Goal: Information Seeking & Learning: Find specific page/section

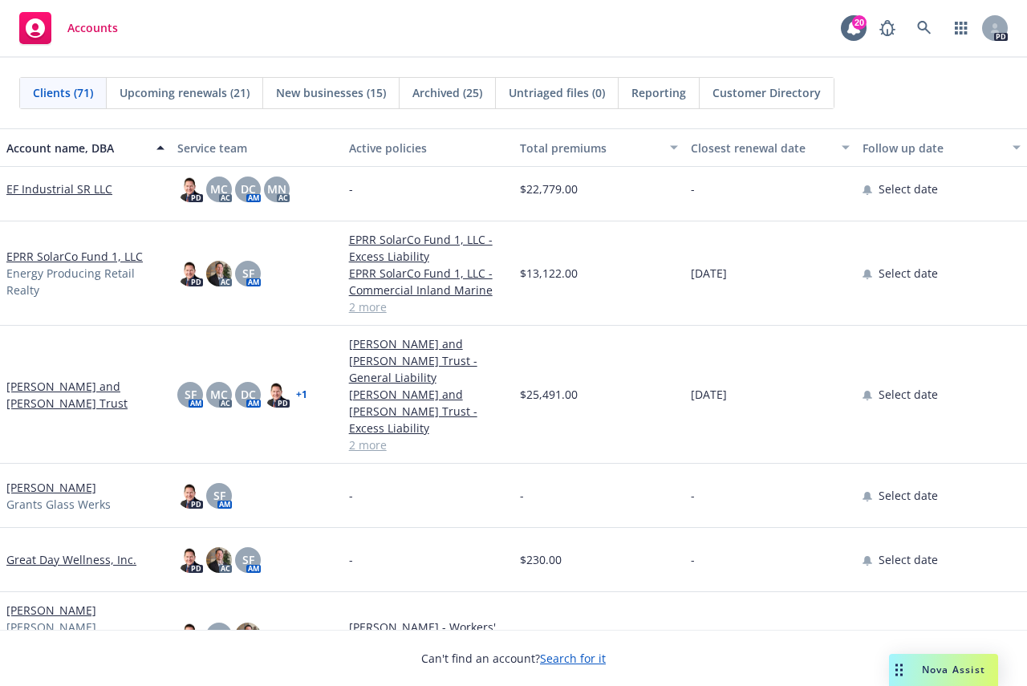
scroll to position [1444, 0]
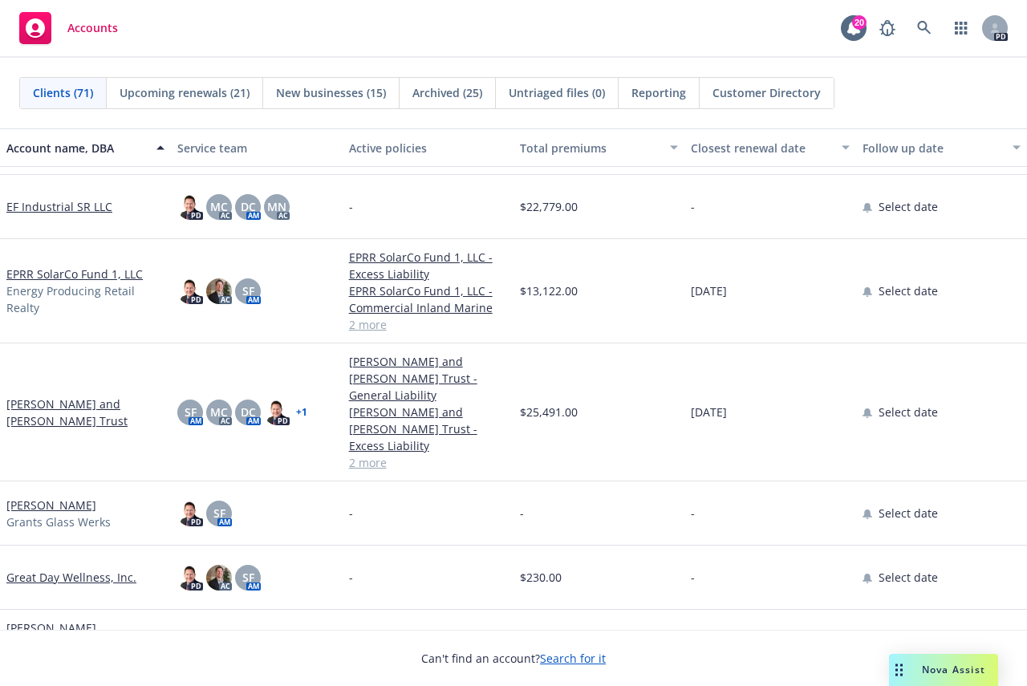
click at [75, 273] on link "EPRR SolarCo Fund 1, LLC" at bounding box center [74, 273] width 136 height 17
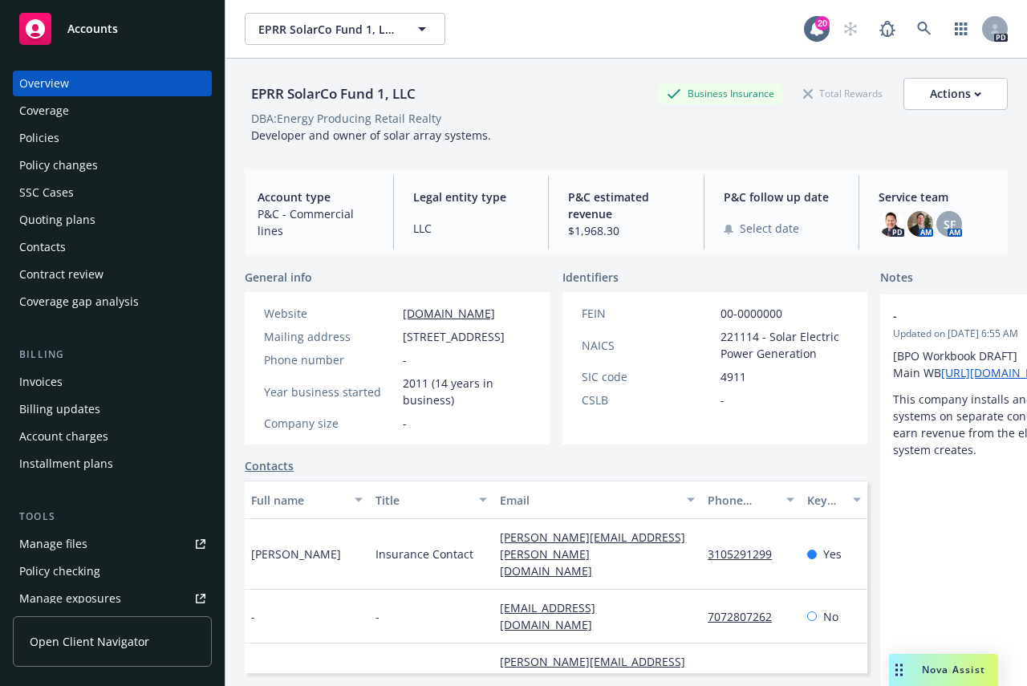
click at [86, 28] on span "Accounts" at bounding box center [92, 28] width 51 height 13
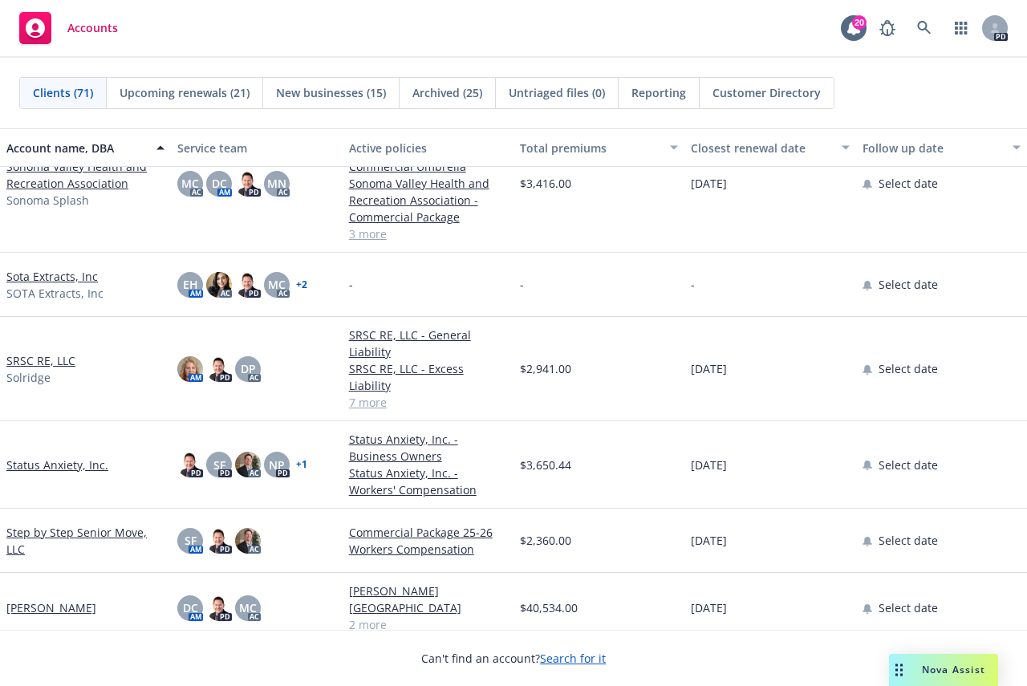
scroll to position [3930, 0]
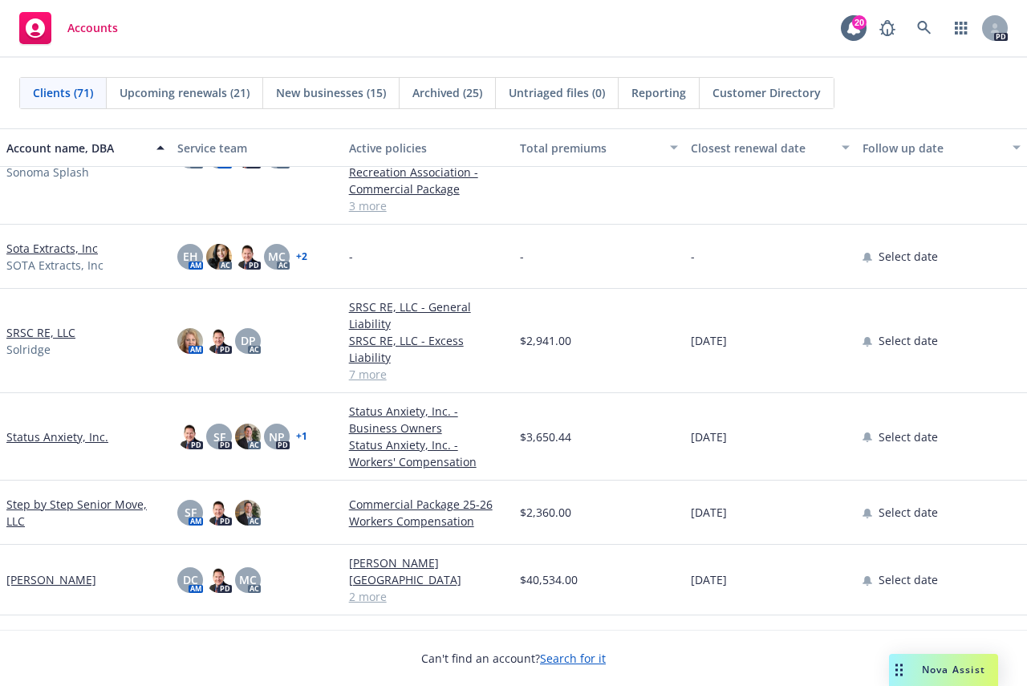
click at [38, 324] on link "SRSC RE, LLC" at bounding box center [40, 332] width 69 height 17
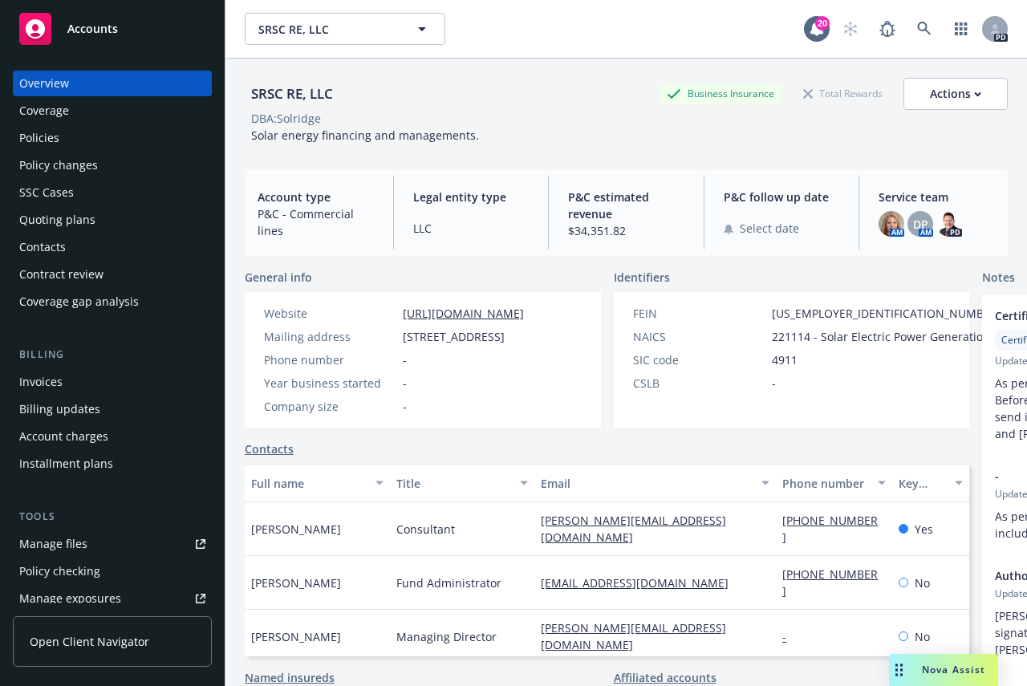
click at [41, 379] on div "Invoices" at bounding box center [40, 382] width 43 height 26
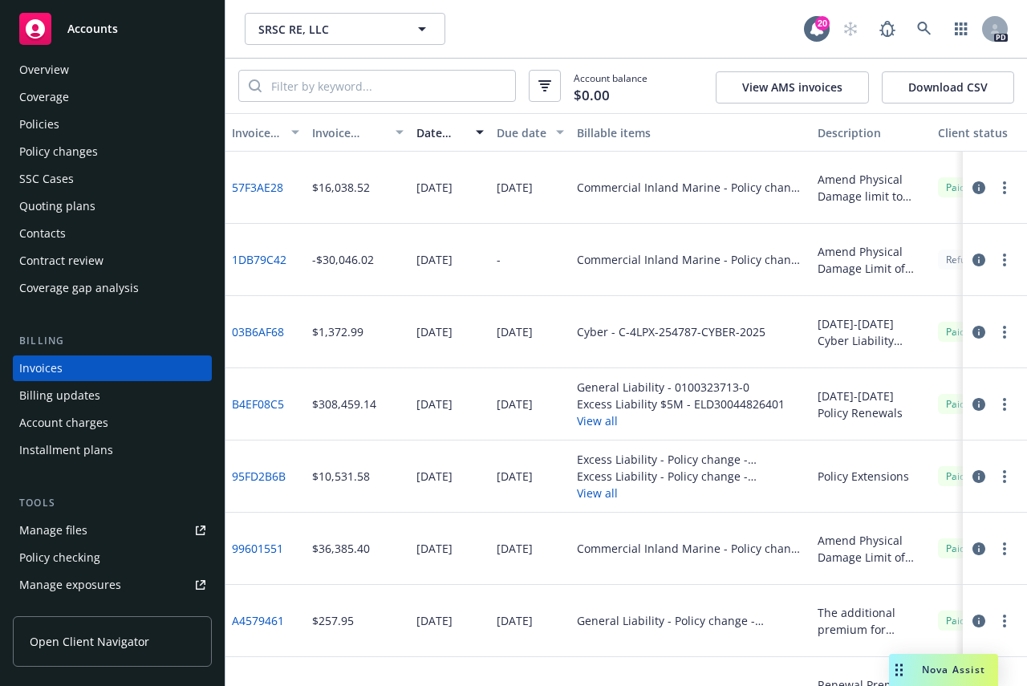
click at [84, 26] on span "Accounts" at bounding box center [92, 28] width 51 height 13
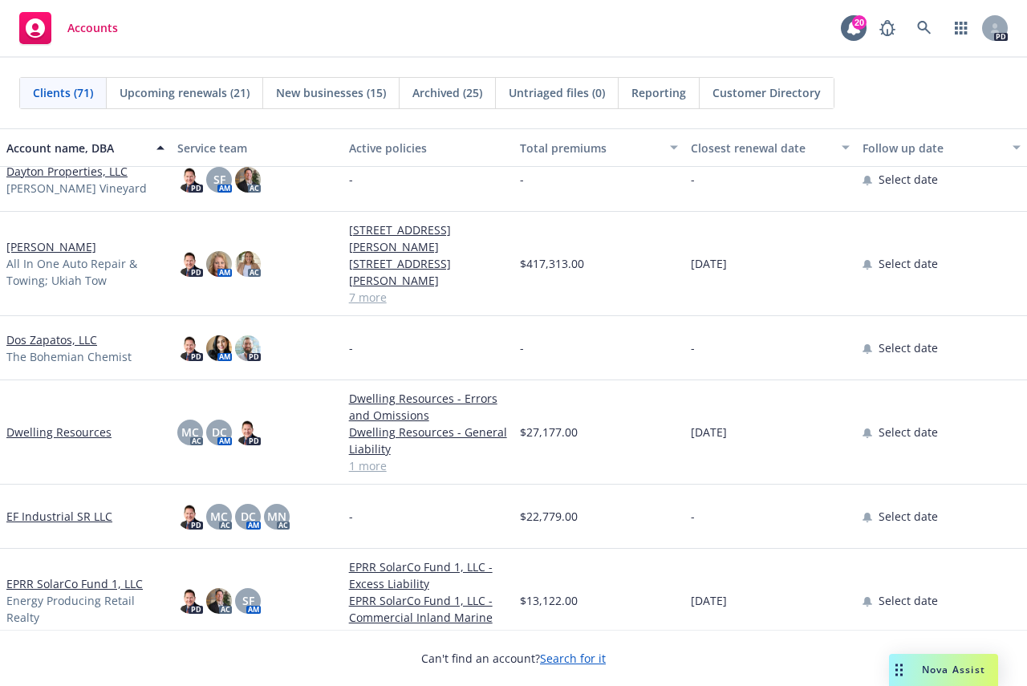
scroll to position [1203, 0]
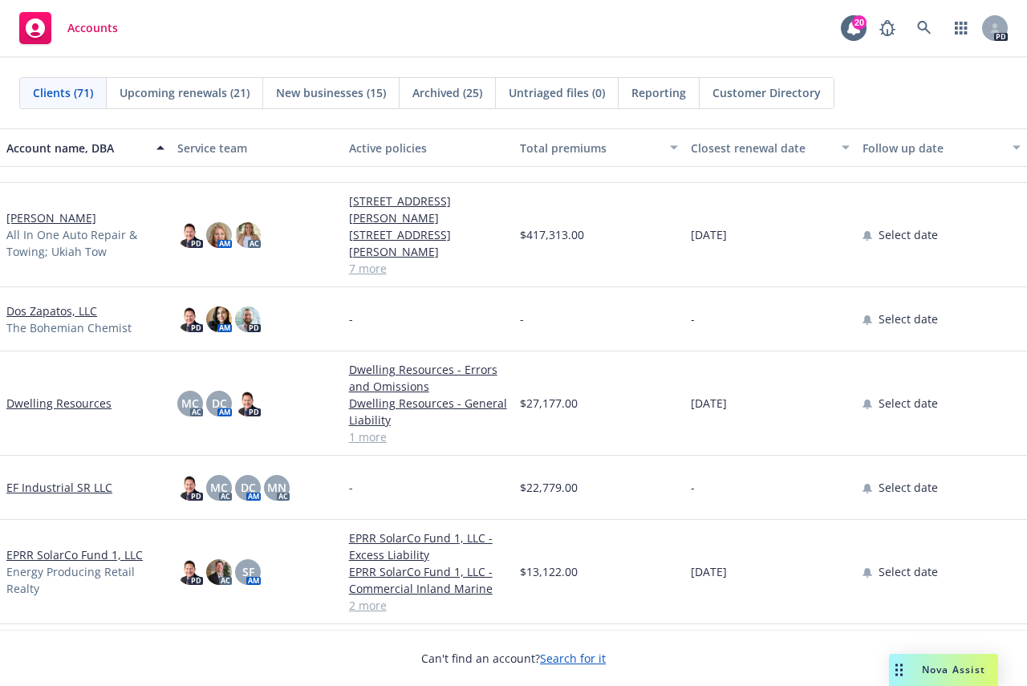
click at [54, 213] on link "[PERSON_NAME]" at bounding box center [51, 217] width 90 height 17
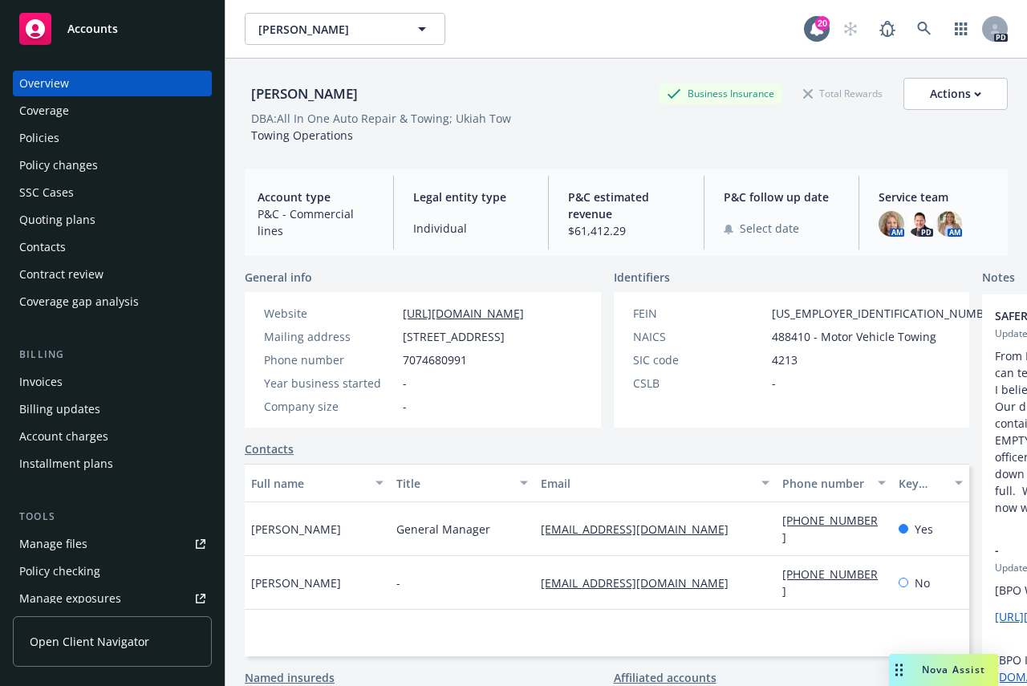
click at [37, 379] on div "Invoices" at bounding box center [40, 382] width 43 height 26
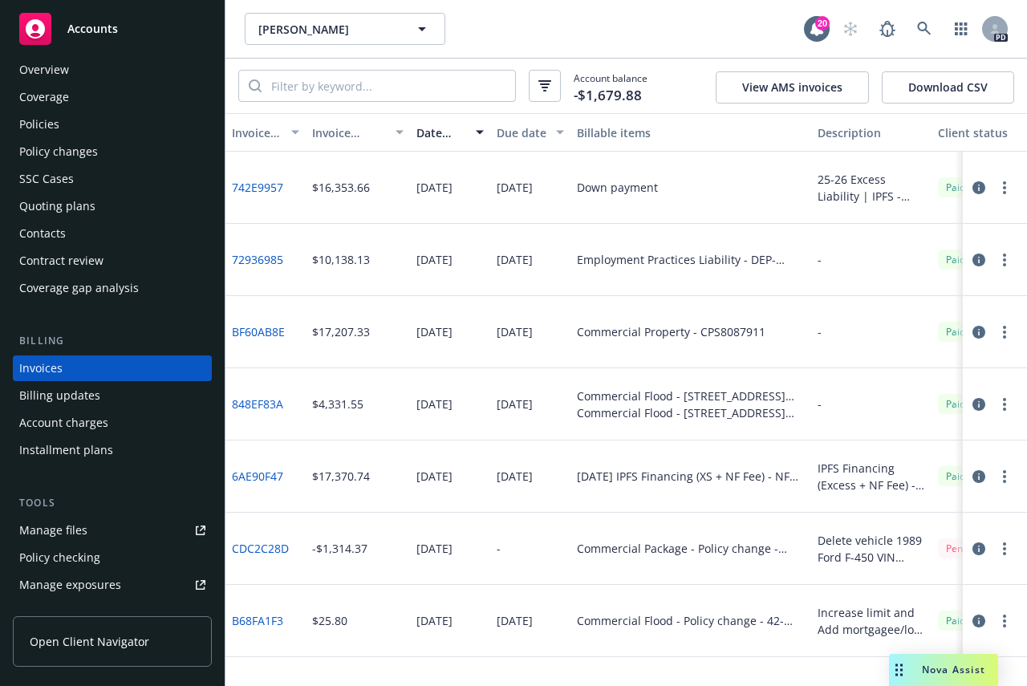
click at [40, 118] on div "Policies" at bounding box center [39, 124] width 40 height 26
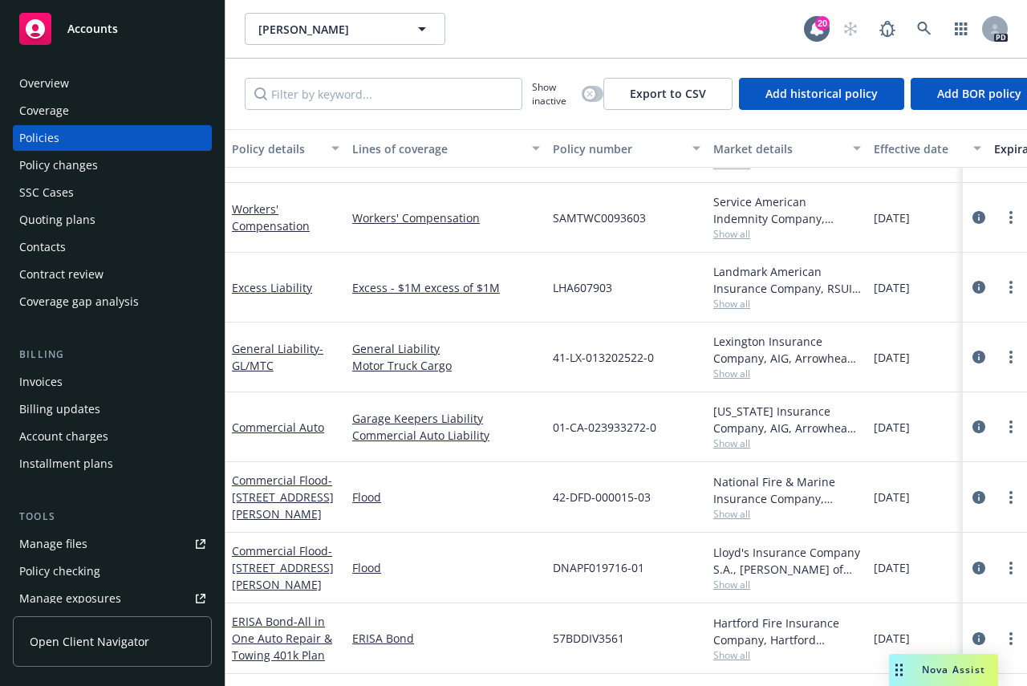
scroll to position [131, 0]
click at [47, 84] on div "Overview" at bounding box center [44, 84] width 50 height 26
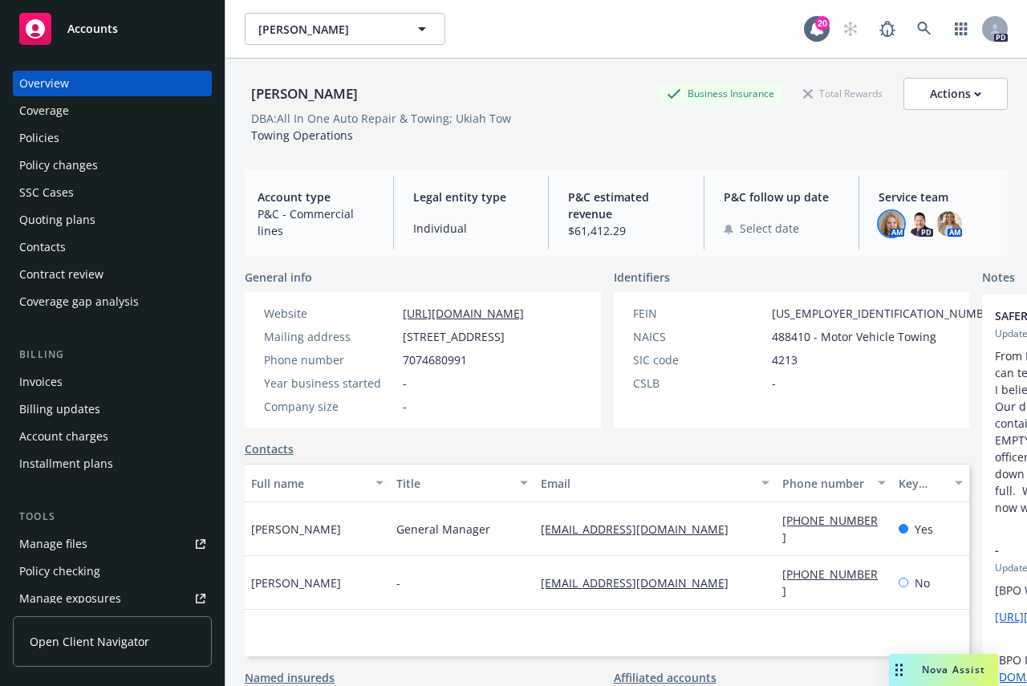
click at [881, 217] on img at bounding box center [891, 224] width 26 height 26
click at [551, 93] on div "[PERSON_NAME] Business Insurance Total Rewards Actions" at bounding box center [626, 94] width 763 height 32
click at [87, 26] on span "Accounts" at bounding box center [92, 28] width 51 height 13
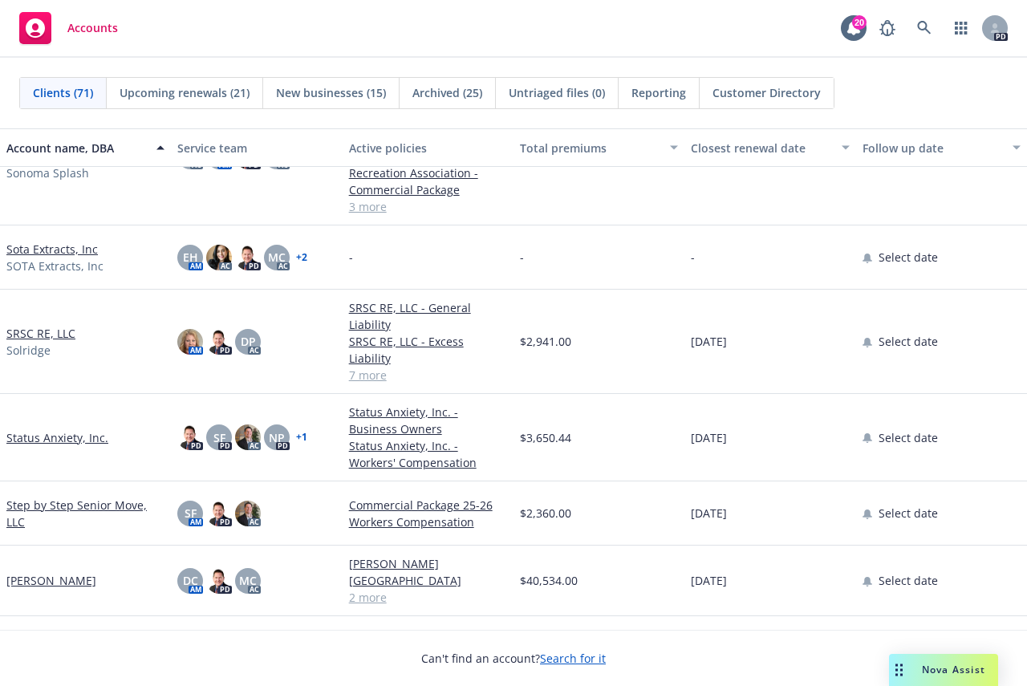
scroll to position [3930, 0]
click at [31, 324] on link "SRSC RE, LLC" at bounding box center [40, 332] width 69 height 17
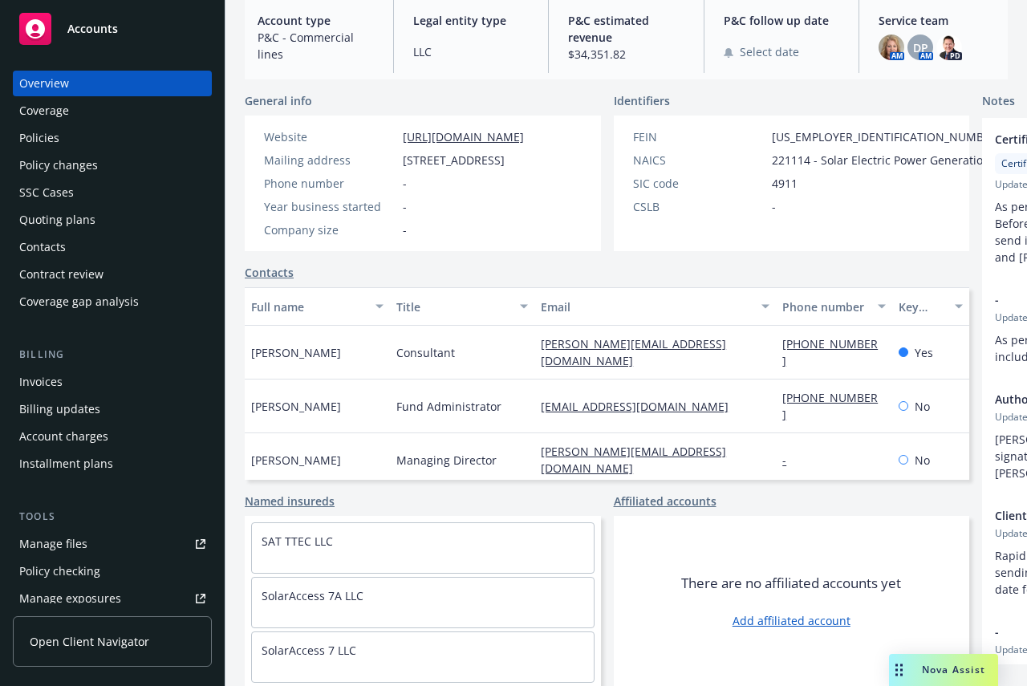
scroll to position [222, 0]
click at [37, 136] on div "Policies" at bounding box center [39, 138] width 40 height 26
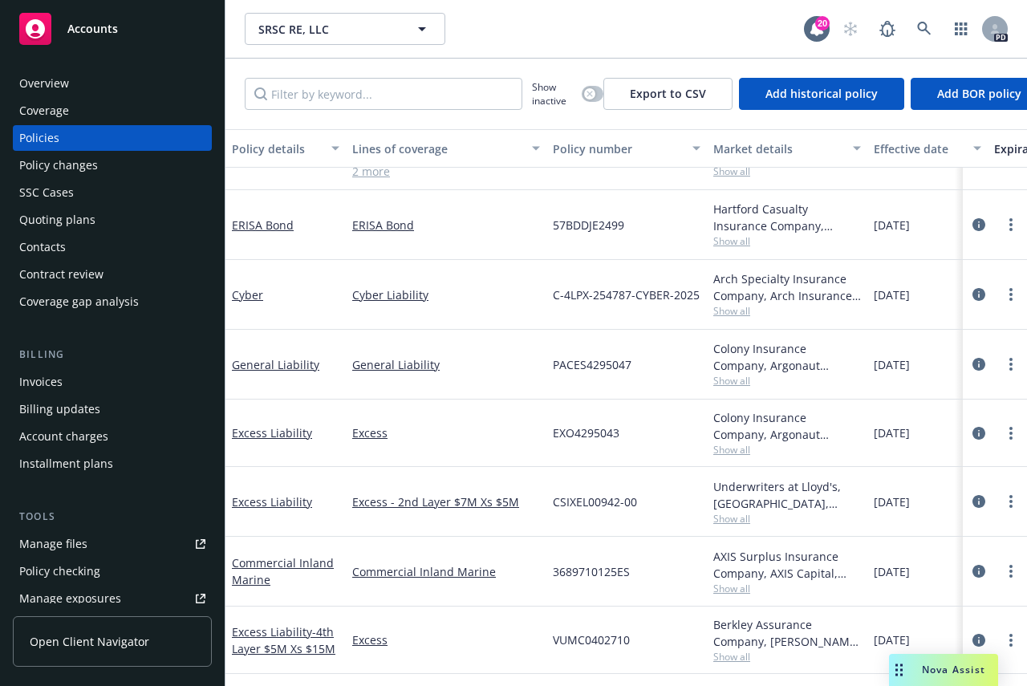
scroll to position [124, 0]
click at [38, 381] on div "Invoices" at bounding box center [40, 382] width 43 height 26
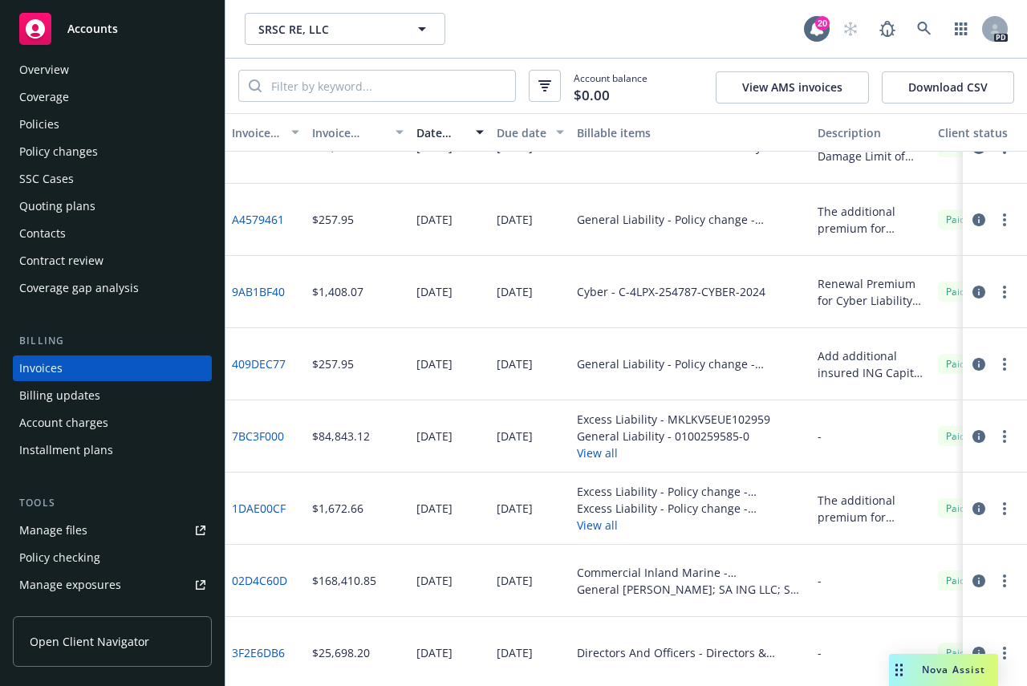
scroll to position [321, 0]
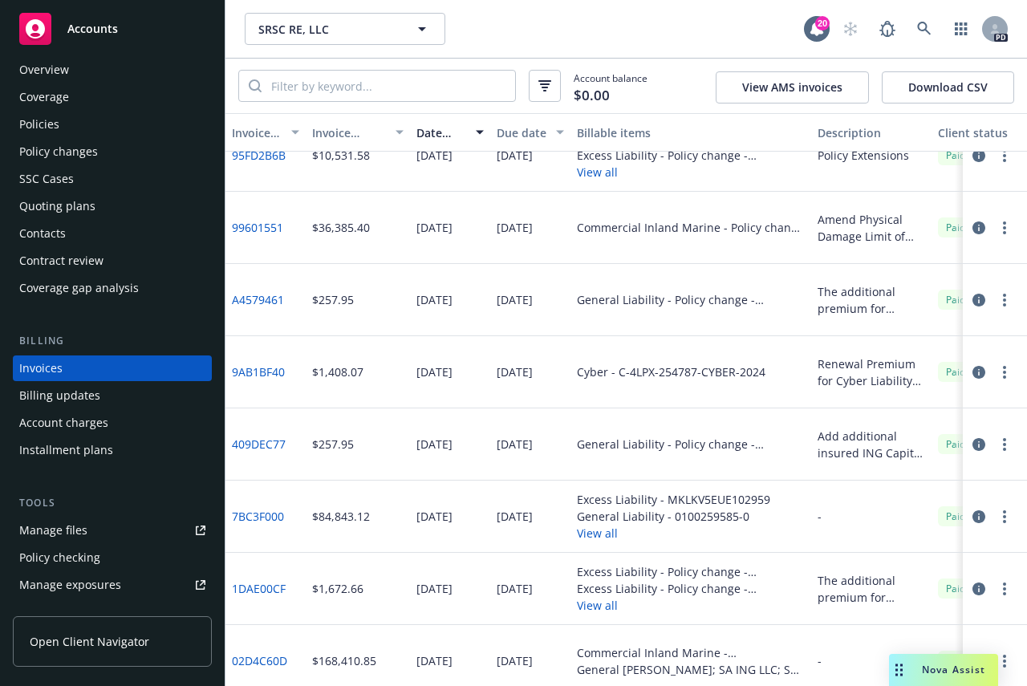
click at [74, 26] on span "Accounts" at bounding box center [92, 28] width 51 height 13
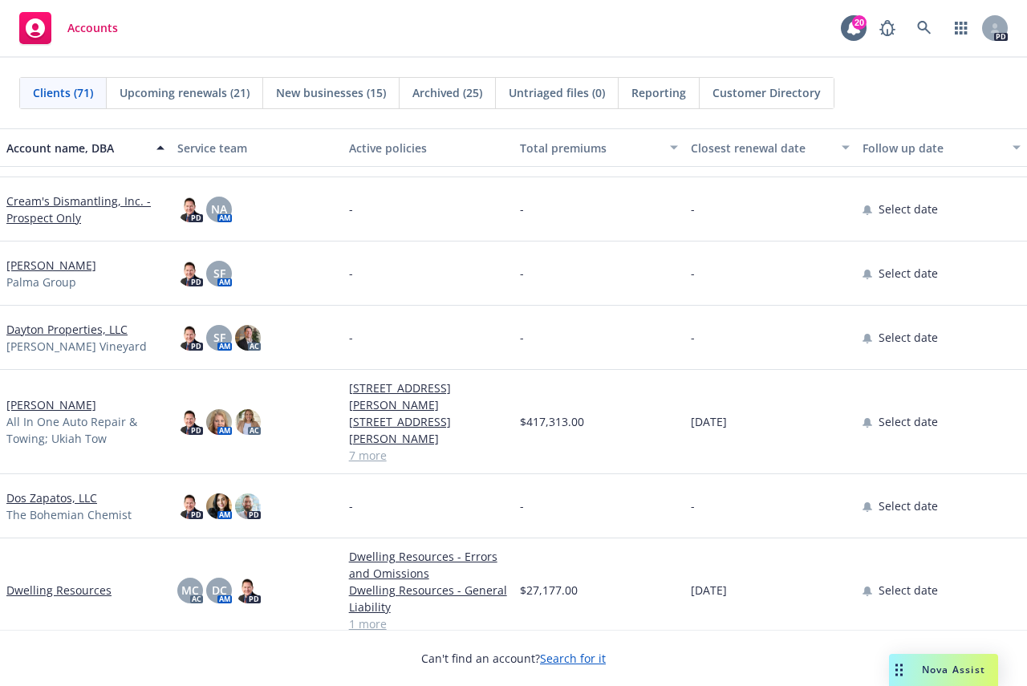
scroll to position [1043, 0]
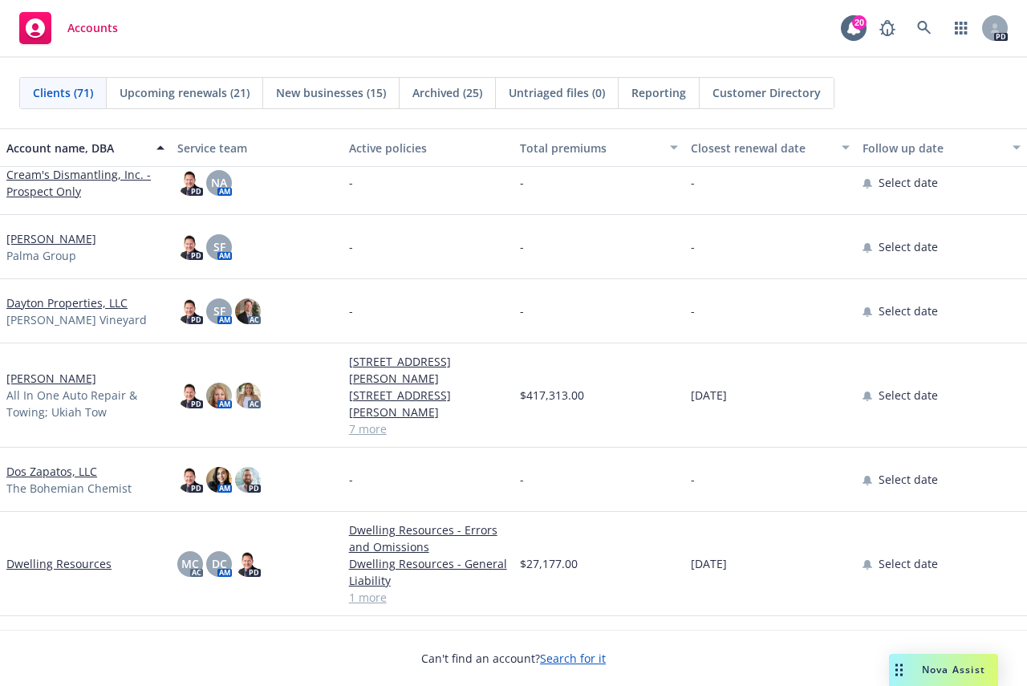
click at [66, 379] on link "[PERSON_NAME]" at bounding box center [51, 378] width 90 height 17
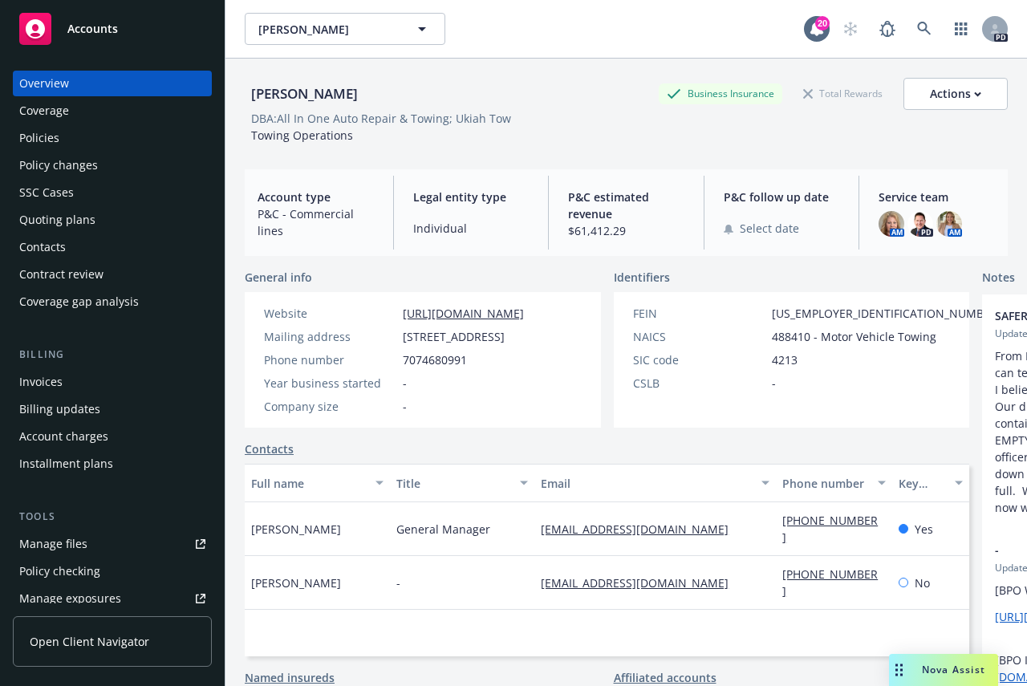
click at [32, 379] on div "Invoices" at bounding box center [40, 382] width 43 height 26
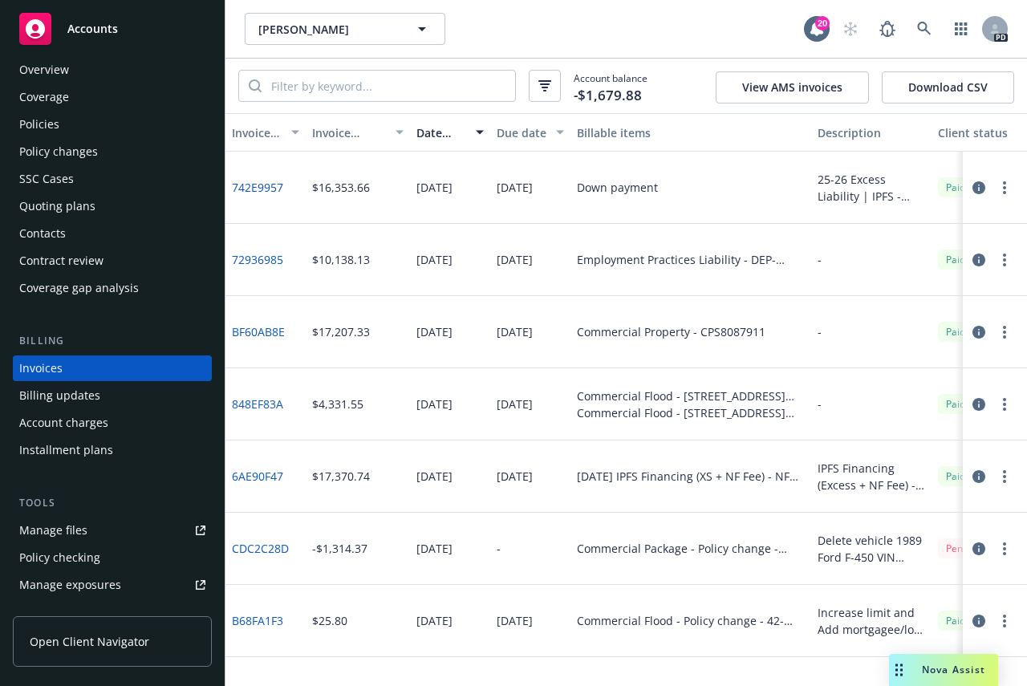
click at [605, 474] on div "[DATE] IPFS Financing (XS + NF Fee) - NF Collecting Down Payment - Down payment" at bounding box center [691, 476] width 228 height 17
click at [841, 468] on div "IPFS Financing (Excess + NF Fee) - Down Payment" at bounding box center [870, 477] width 107 height 34
click at [251, 476] on link "6AE90F47" at bounding box center [257, 476] width 51 height 17
click at [257, 183] on link "742E9957" at bounding box center [257, 187] width 51 height 17
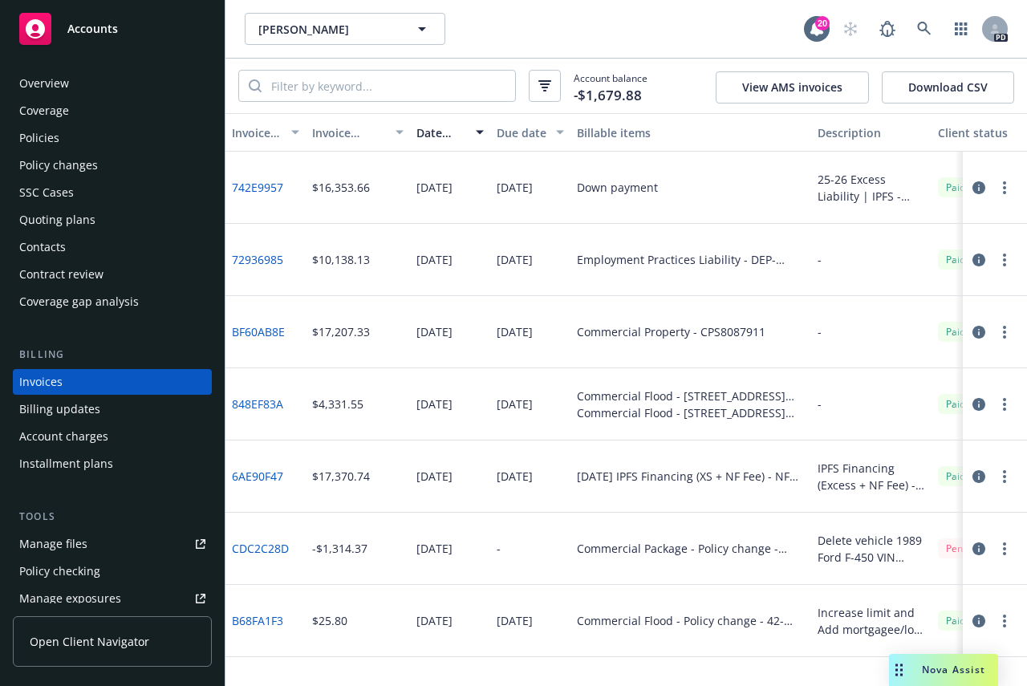
click at [51, 81] on div "Overview" at bounding box center [44, 84] width 50 height 26
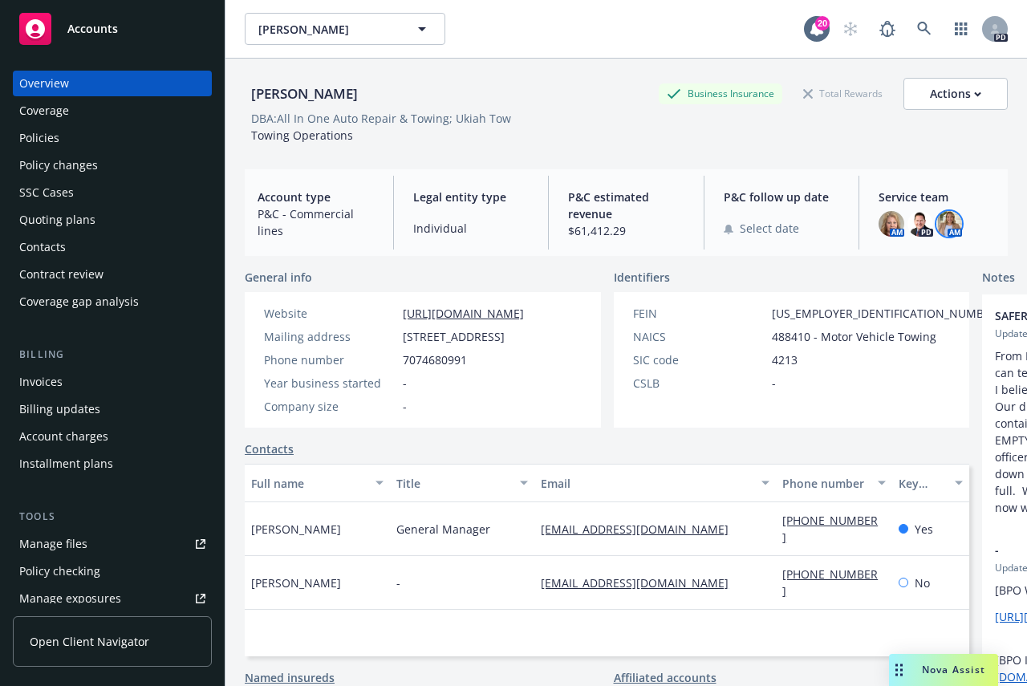
click at [939, 219] on img at bounding box center [949, 224] width 26 height 26
click at [45, 378] on div "Invoices" at bounding box center [40, 382] width 43 height 26
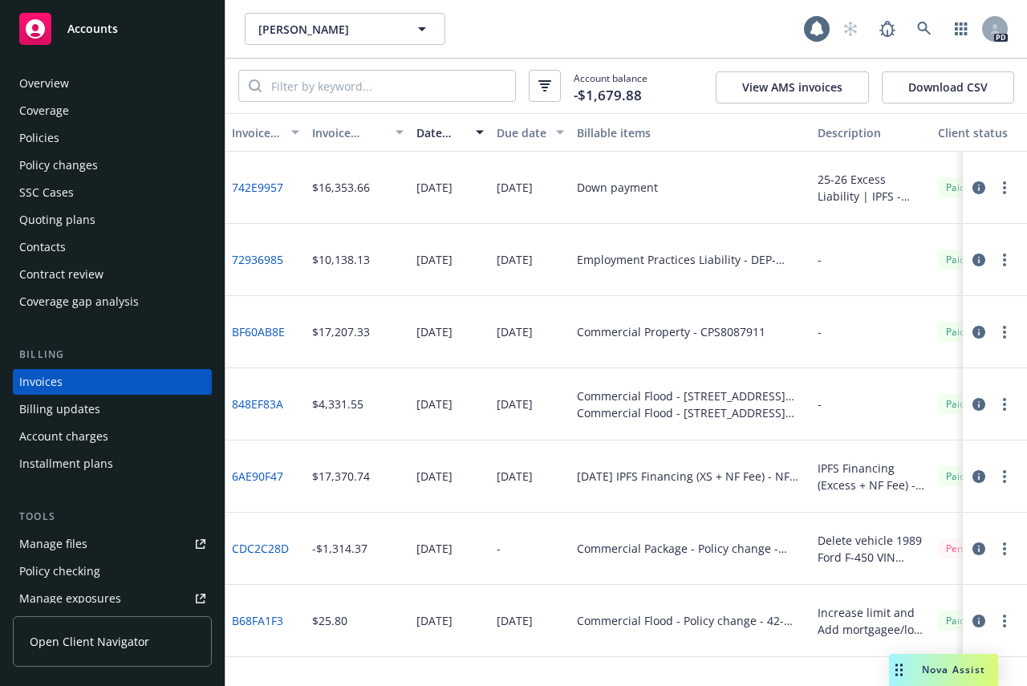
scroll to position [14, 0]
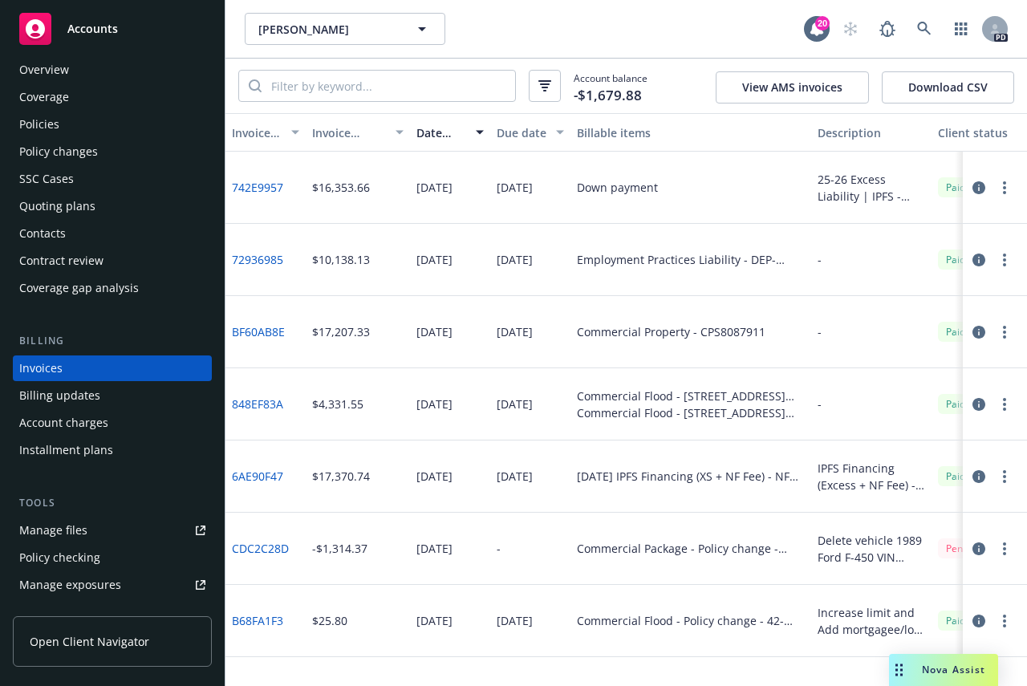
click at [257, 184] on link "742E9957" at bounding box center [257, 187] width 51 height 17
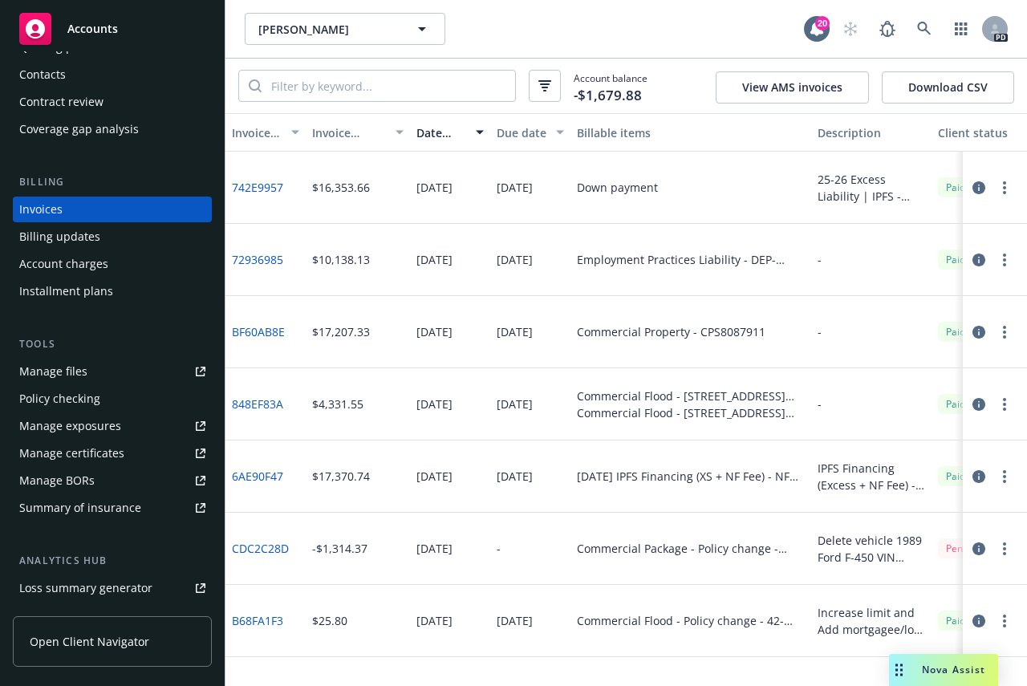
scroll to position [174, 0]
click at [57, 371] on div "Manage files" at bounding box center [53, 370] width 68 height 26
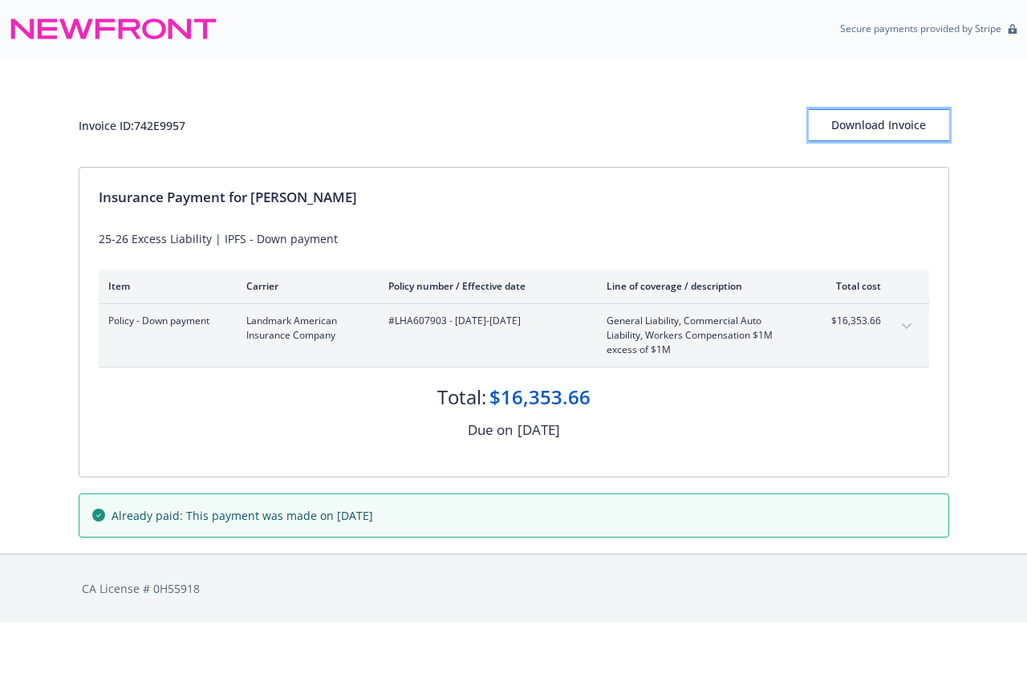
click at [882, 119] on div "Download Invoice" at bounding box center [878, 125] width 140 height 30
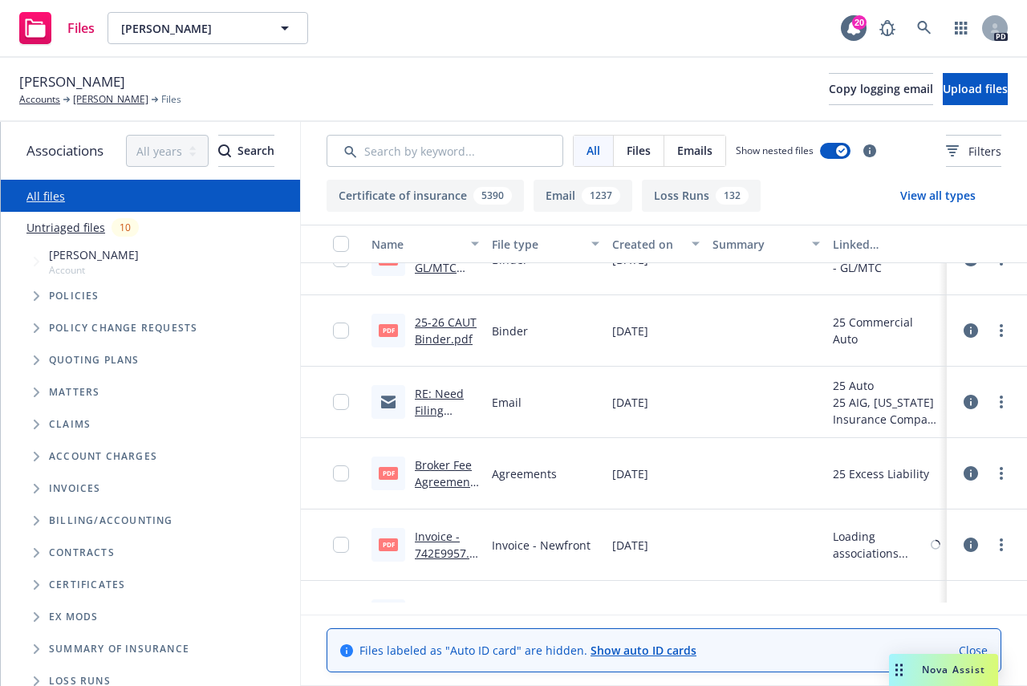
scroll to position [5133, 0]
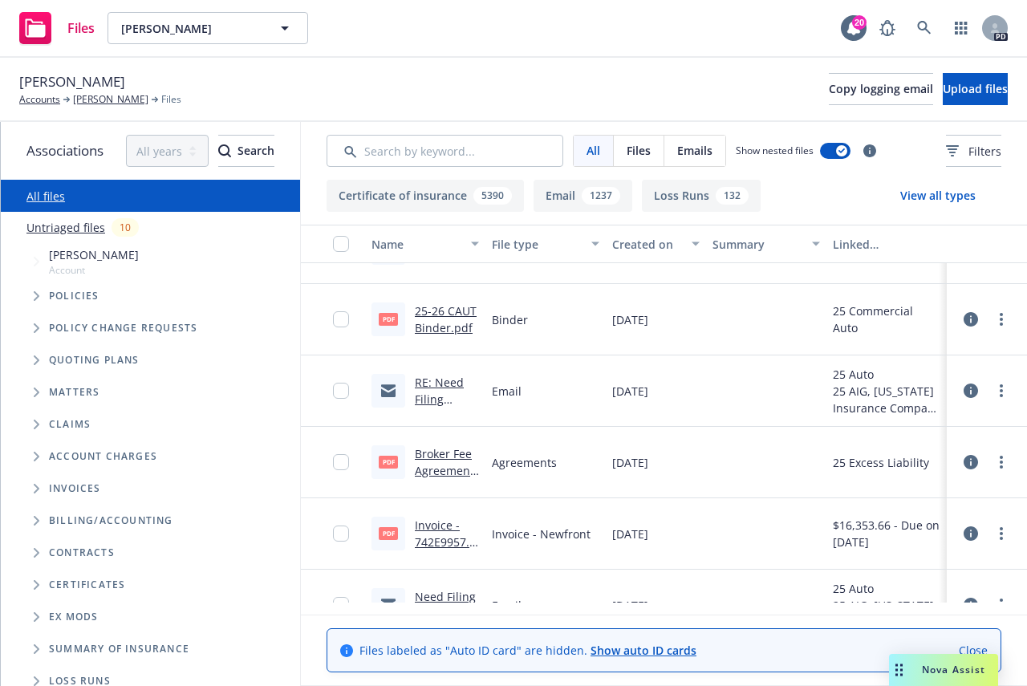
click at [441, 449] on link "Broker Fee Agreement - Signed.pdf" at bounding box center [444, 479] width 59 height 66
